Goal: Task Accomplishment & Management: Use online tool/utility

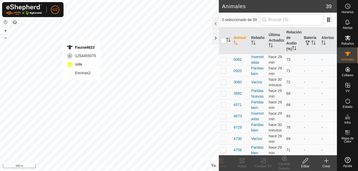
checkbox input "true"
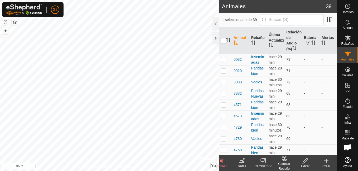
click at [244, 161] on icon at bounding box center [242, 161] width 6 height 6
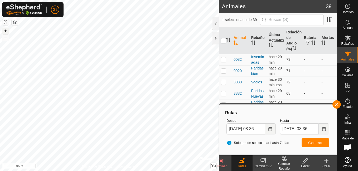
click at [4, 33] on button "+" at bounding box center [5, 31] width 6 height 6
click at [3, 32] on button "+" at bounding box center [5, 31] width 6 height 6
click at [236, 90] on div "Animales 39 1 seleccionado de 39 Animal Rebaño Última Actualización Relación de…" at bounding box center [168, 85] width 336 height 171
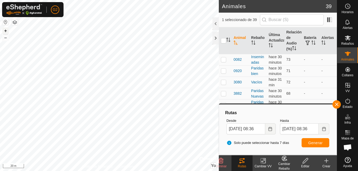
click at [6, 31] on button "+" at bounding box center [5, 31] width 6 height 6
click at [4, 30] on button "+" at bounding box center [5, 31] width 6 height 6
click at [269, 130] on icon "Elija la fecha" at bounding box center [270, 129] width 4 height 4
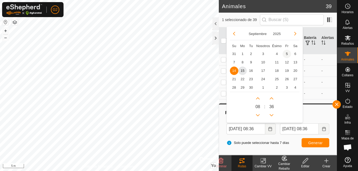
click at [286, 61] on font "12" at bounding box center [287, 62] width 4 height 5
click at [295, 61] on font "13" at bounding box center [295, 62] width 4 height 5
type input "[DATE] 08:36"
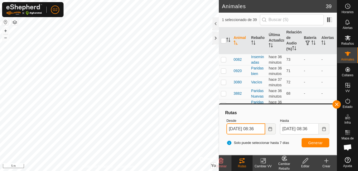
scroll to position [0, 2]
click at [272, 131] on button "Elija la fecha" at bounding box center [270, 128] width 11 height 11
click at [314, 145] on span "Generar" at bounding box center [315, 143] width 14 height 4
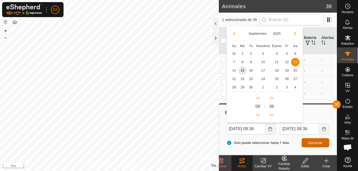
scroll to position [0, 0]
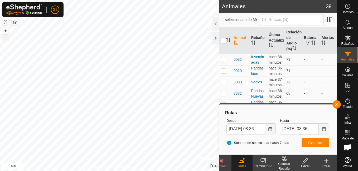
click at [7, 39] on button "–" at bounding box center [5, 37] width 6 height 6
click at [7, 37] on button "–" at bounding box center [5, 37] width 6 height 6
click at [6, 38] on button "–" at bounding box center [5, 37] width 6 height 6
click at [215, 40] on div at bounding box center [215, 38] width 6 height 13
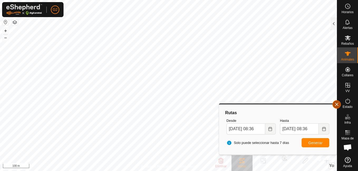
click at [335, 102] on button "button" at bounding box center [336, 104] width 8 height 8
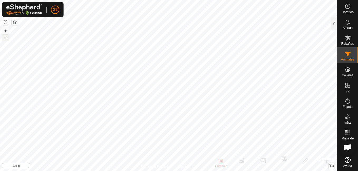
click at [7, 39] on button "–" at bounding box center [5, 37] width 6 height 6
checkbox input "true"
checkbox input "false"
click at [335, 26] on div at bounding box center [333, 23] width 6 height 13
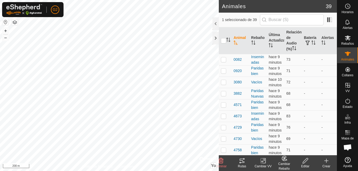
click at [243, 163] on icon at bounding box center [242, 161] width 6 height 6
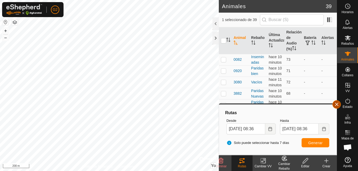
click at [337, 106] on span "button" at bounding box center [336, 104] width 4 height 4
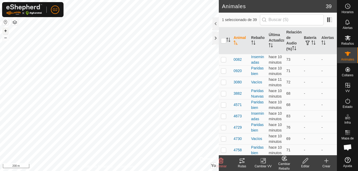
click at [5, 29] on button "+" at bounding box center [5, 31] width 6 height 6
